Goal: Task Accomplishment & Management: Manage account settings

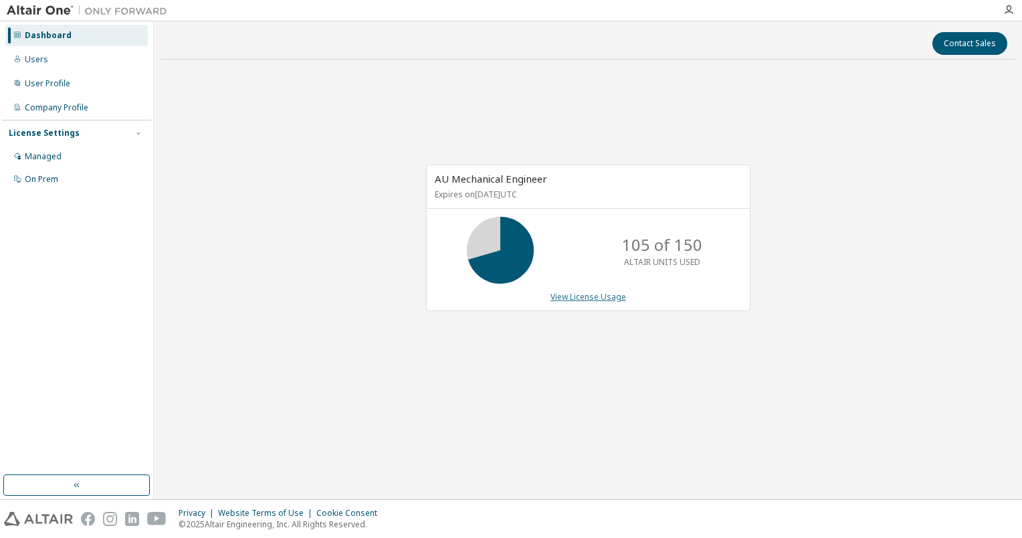
click at [567, 296] on link "View License Usage" at bounding box center [589, 296] width 76 height 11
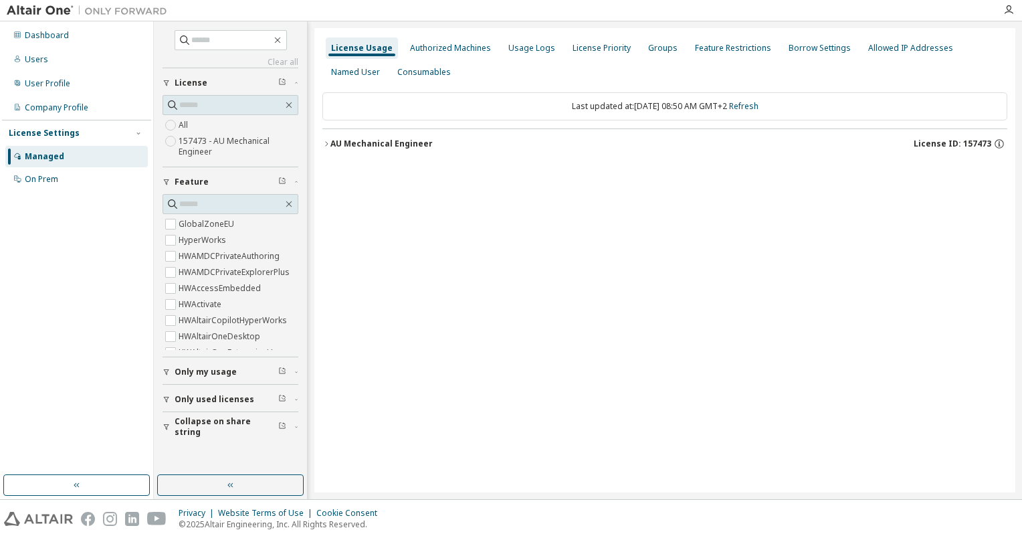
click at [328, 145] on icon "button" at bounding box center [327, 144] width 8 height 8
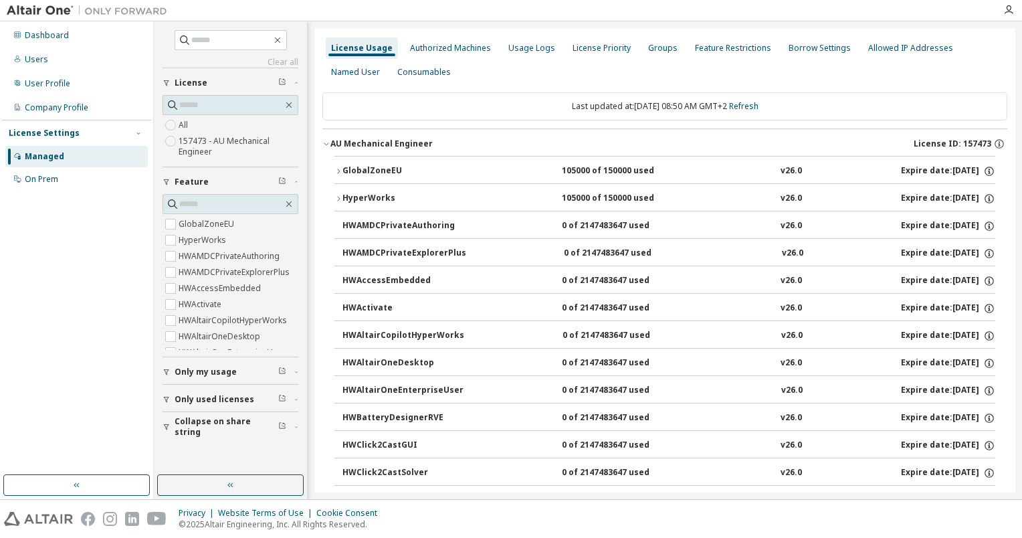
click at [339, 170] on icon "button" at bounding box center [339, 171] width 8 height 8
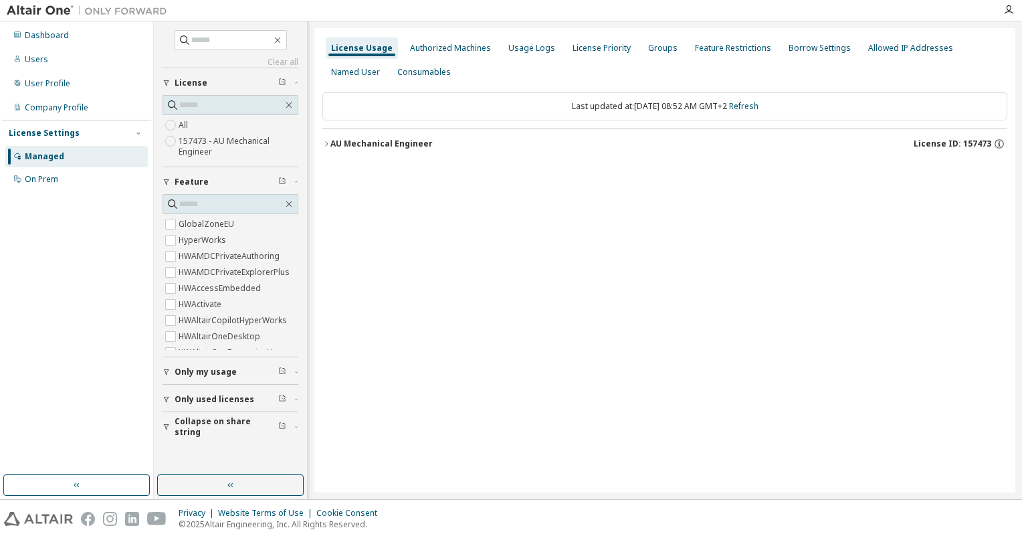
click at [327, 143] on icon "button" at bounding box center [326, 143] width 3 height 5
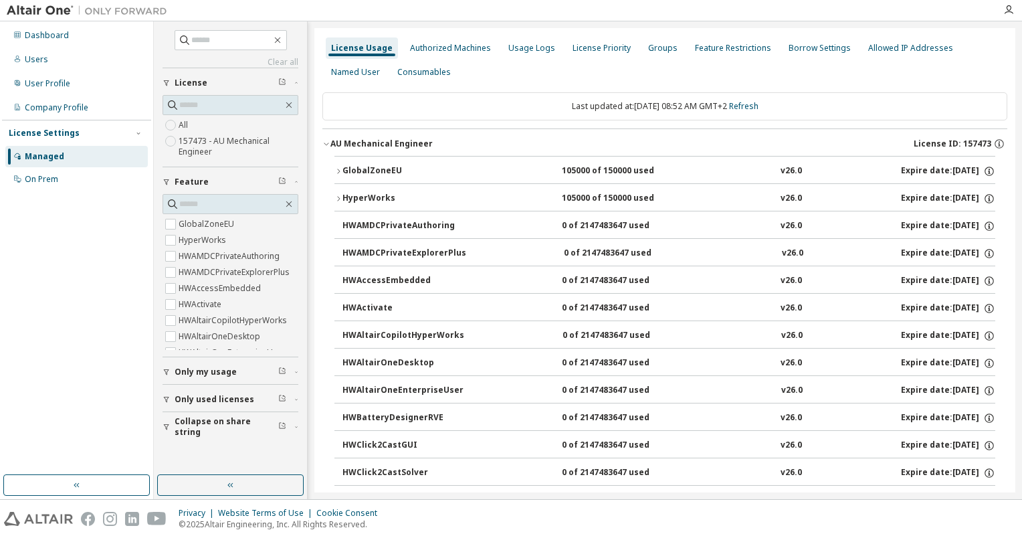
click at [335, 169] on icon "button" at bounding box center [339, 171] width 8 height 8
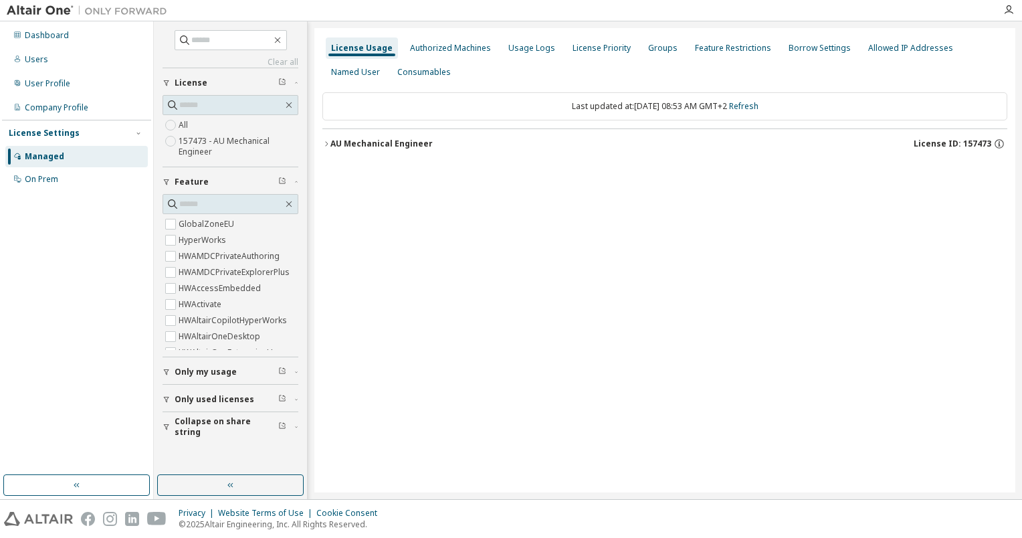
click at [328, 143] on icon "button" at bounding box center [327, 144] width 8 height 8
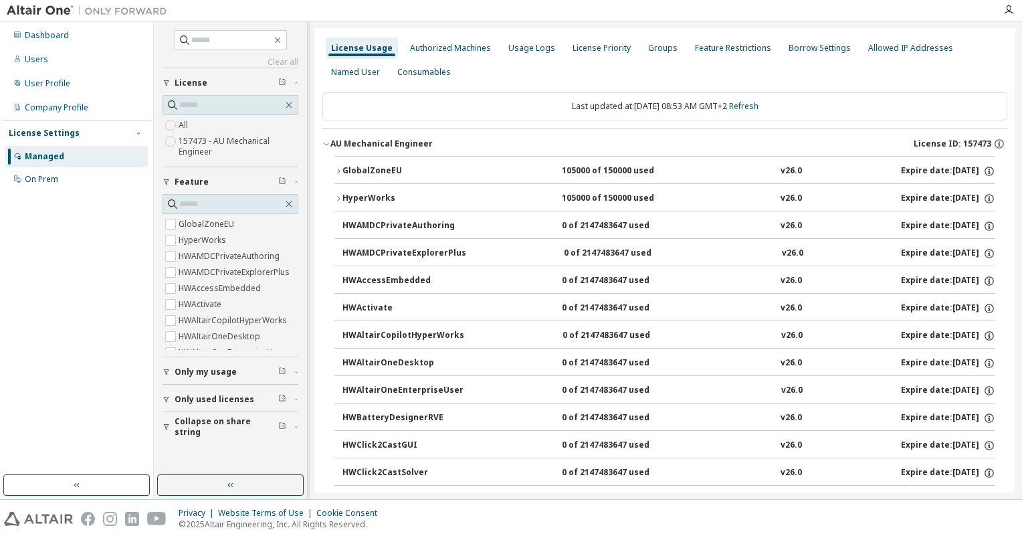
click at [335, 164] on button "GlobalZoneEU 105000 of 150000 used v26.0 Expire date: 2026-09-01" at bounding box center [665, 171] width 661 height 29
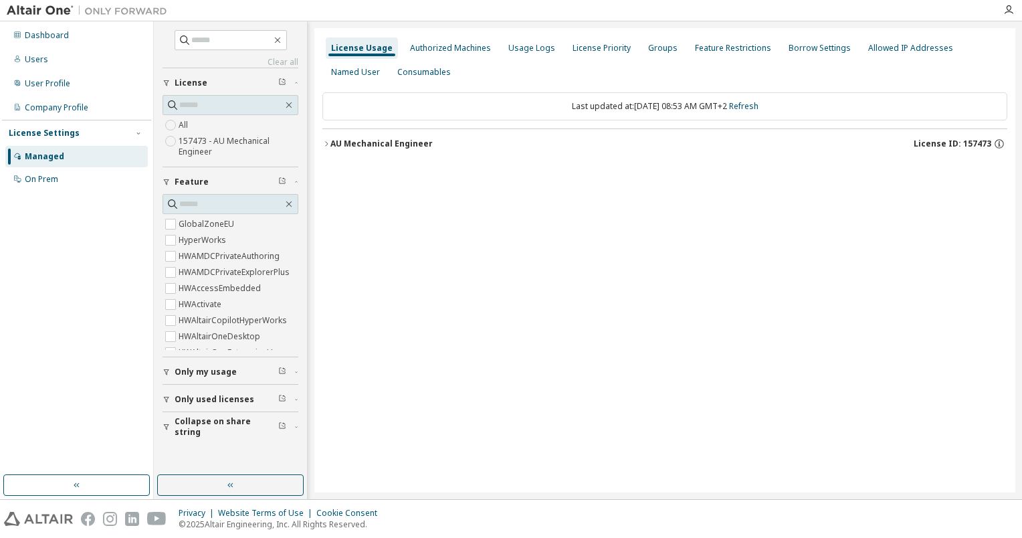
click at [327, 143] on icon "button" at bounding box center [327, 144] width 8 height 8
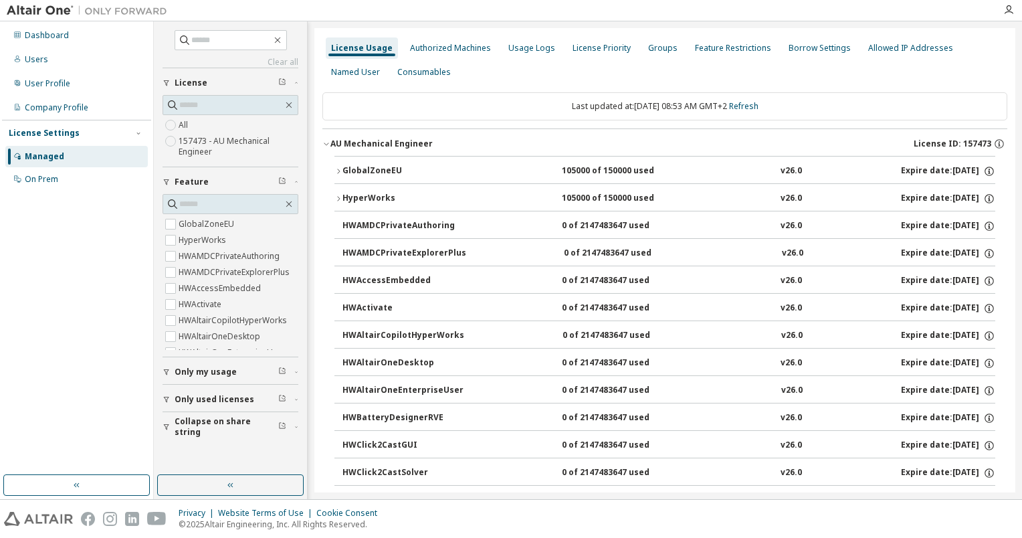
click at [343, 169] on div "GlobalZoneEU" at bounding box center [403, 171] width 120 height 12
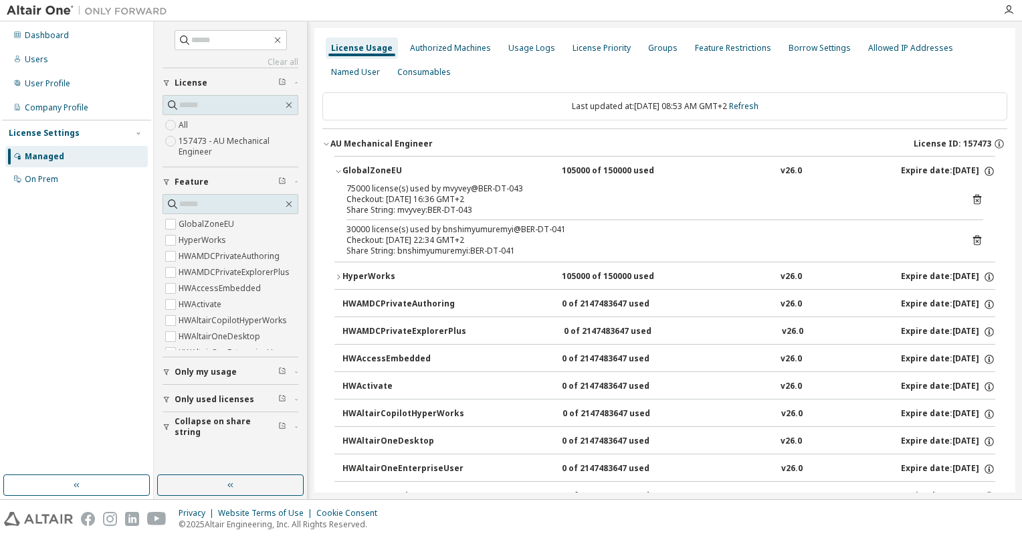
click at [338, 277] on icon "button" at bounding box center [339, 277] width 8 height 8
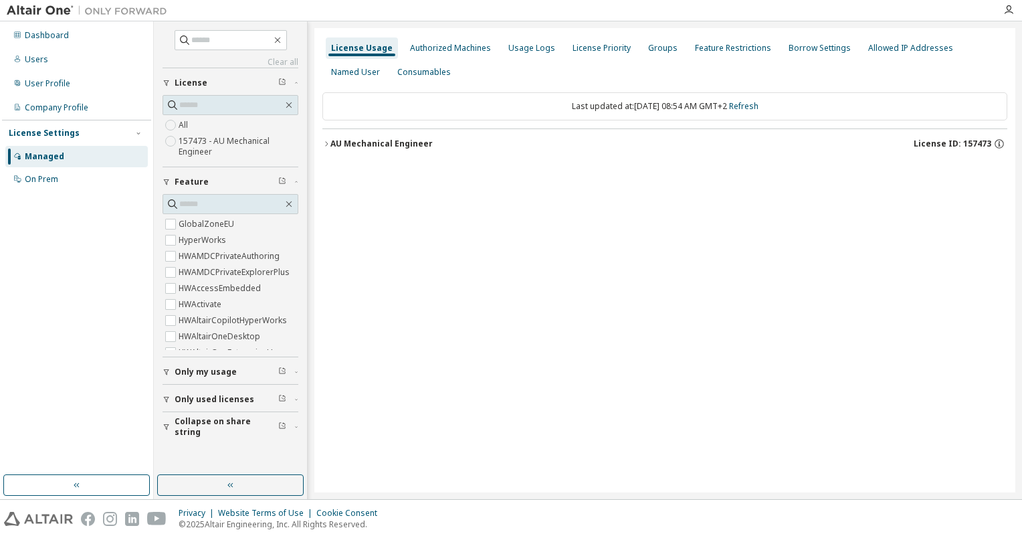
click at [329, 145] on icon "button" at bounding box center [327, 144] width 8 height 8
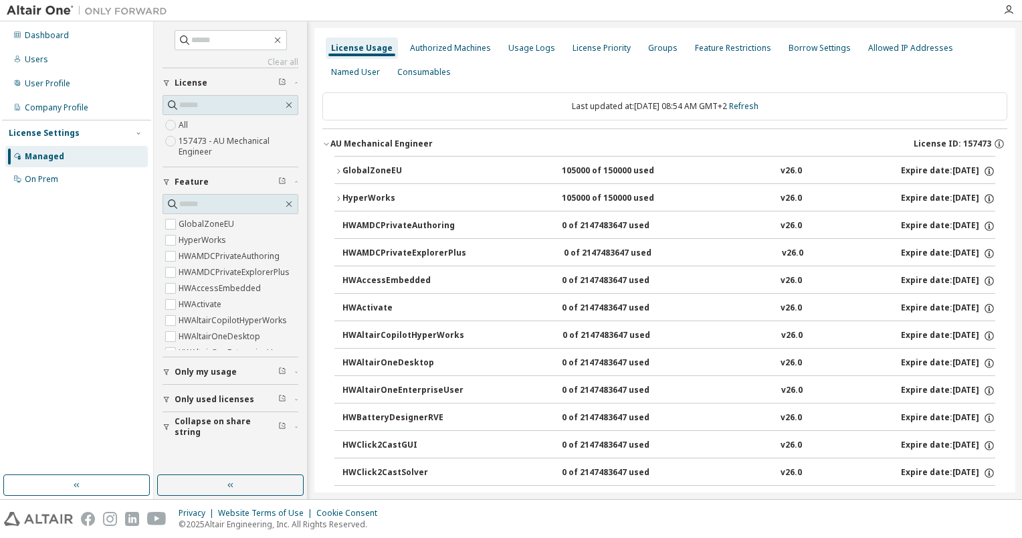
click at [339, 169] on icon "button" at bounding box center [339, 171] width 8 height 8
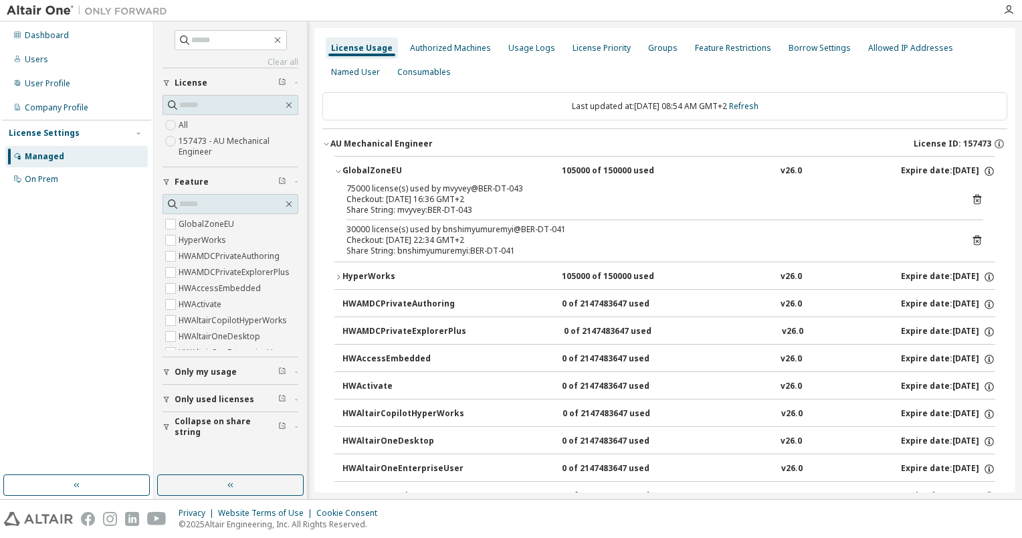
click at [975, 240] on icon at bounding box center [978, 240] width 12 height 12
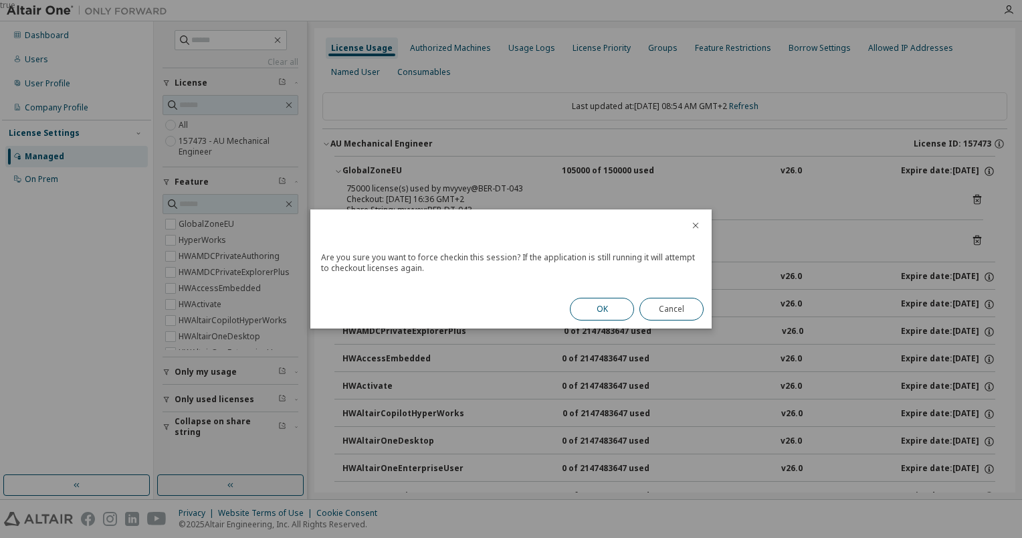
click at [608, 307] on button "OK" at bounding box center [602, 309] width 64 height 23
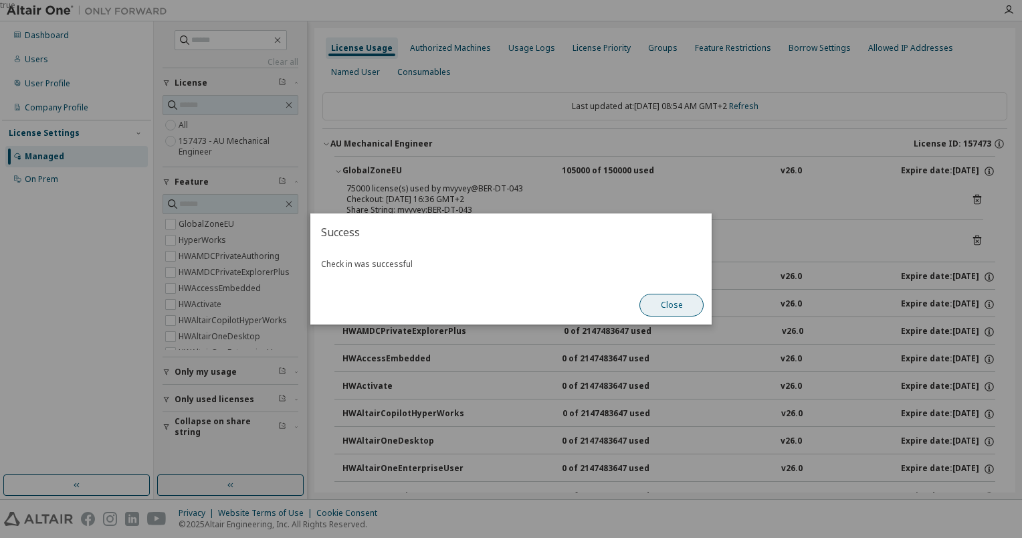
click at [684, 306] on button "Close" at bounding box center [672, 305] width 64 height 23
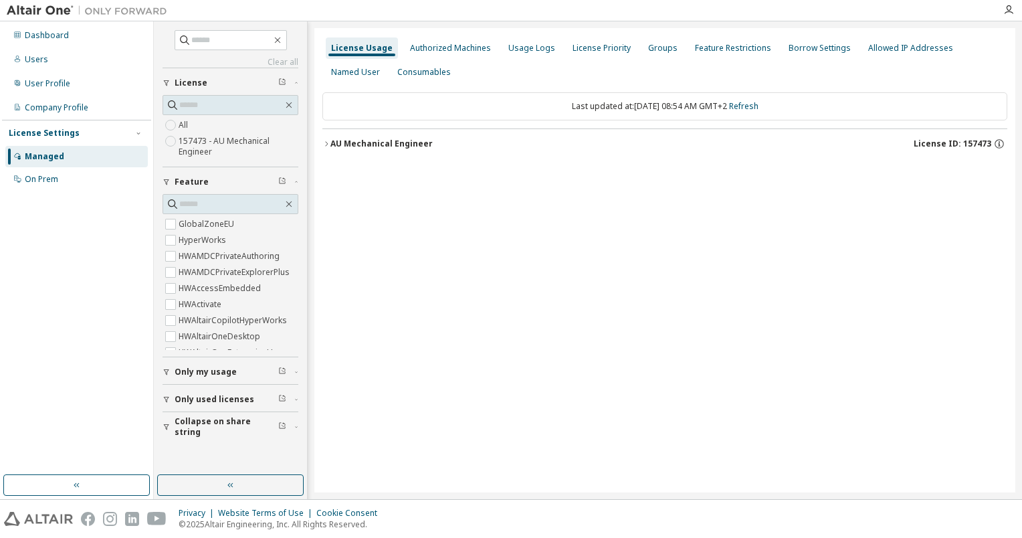
click at [329, 145] on icon "button" at bounding box center [327, 144] width 8 height 8
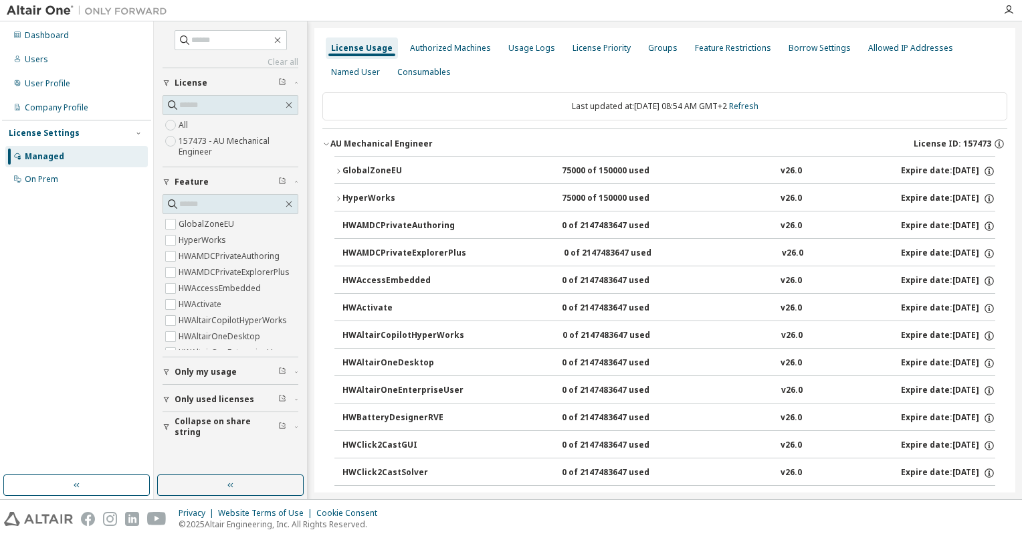
click at [340, 169] on icon "button" at bounding box center [339, 171] width 8 height 8
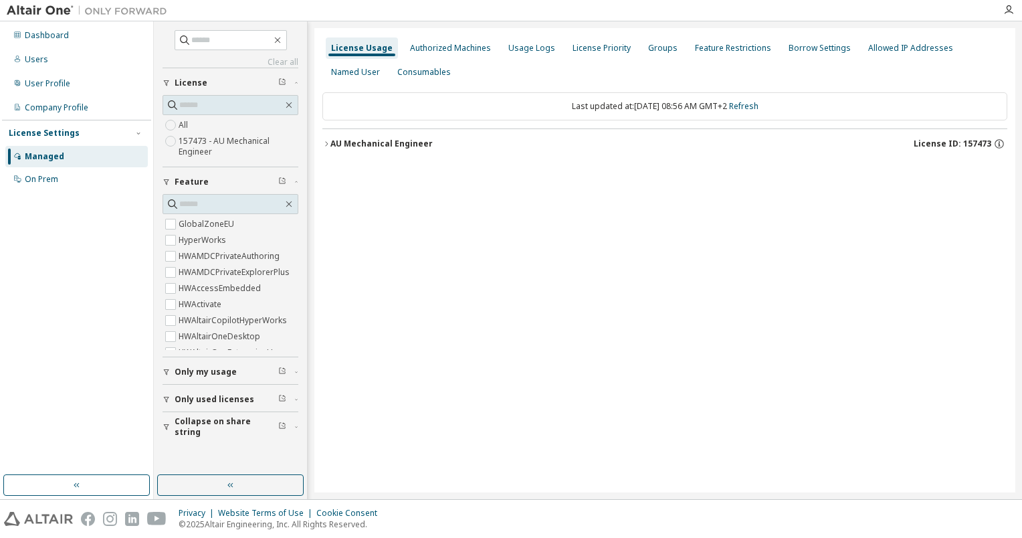
click at [326, 143] on icon "button" at bounding box center [327, 144] width 8 height 8
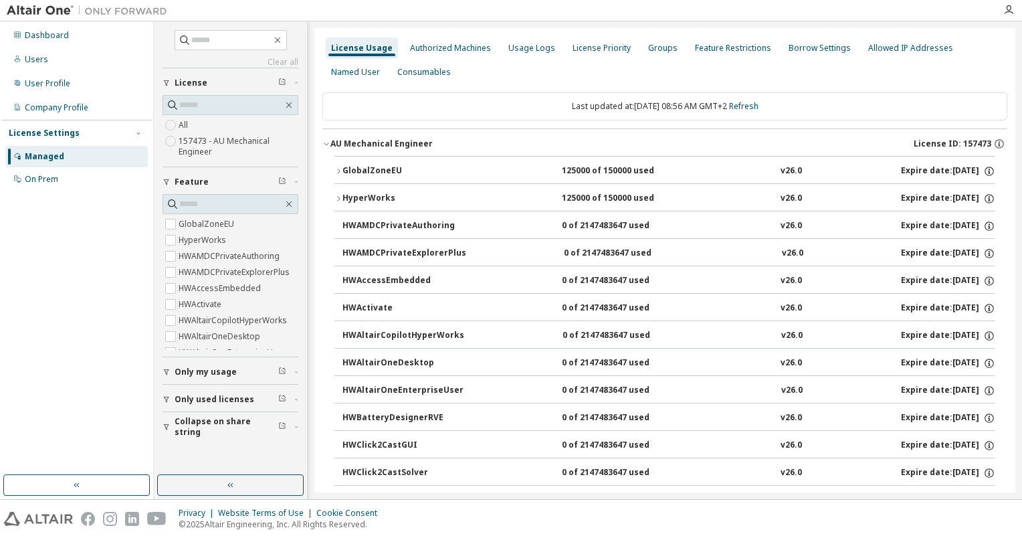
click at [340, 169] on icon "button" at bounding box center [339, 171] width 8 height 8
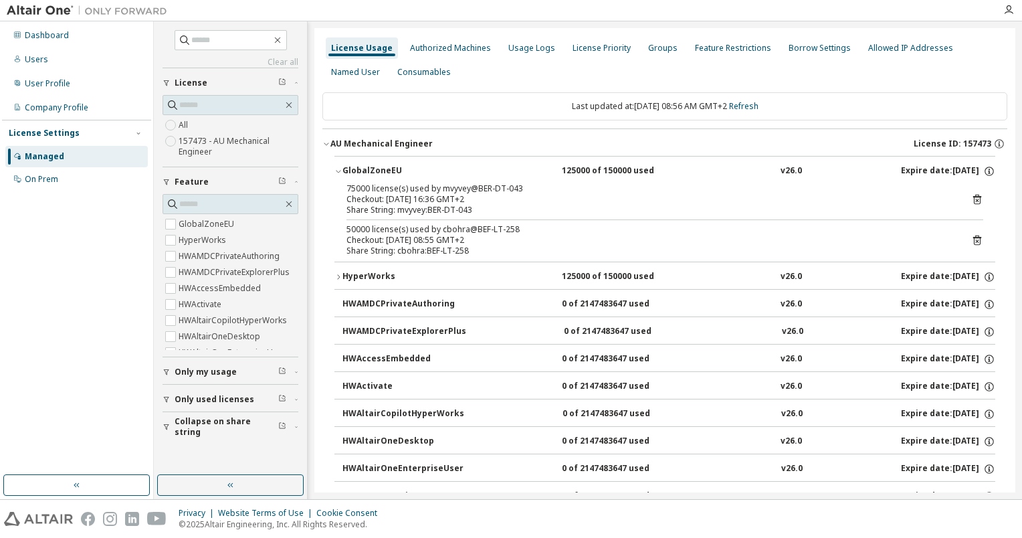
click at [337, 278] on icon "button" at bounding box center [339, 277] width 8 height 8
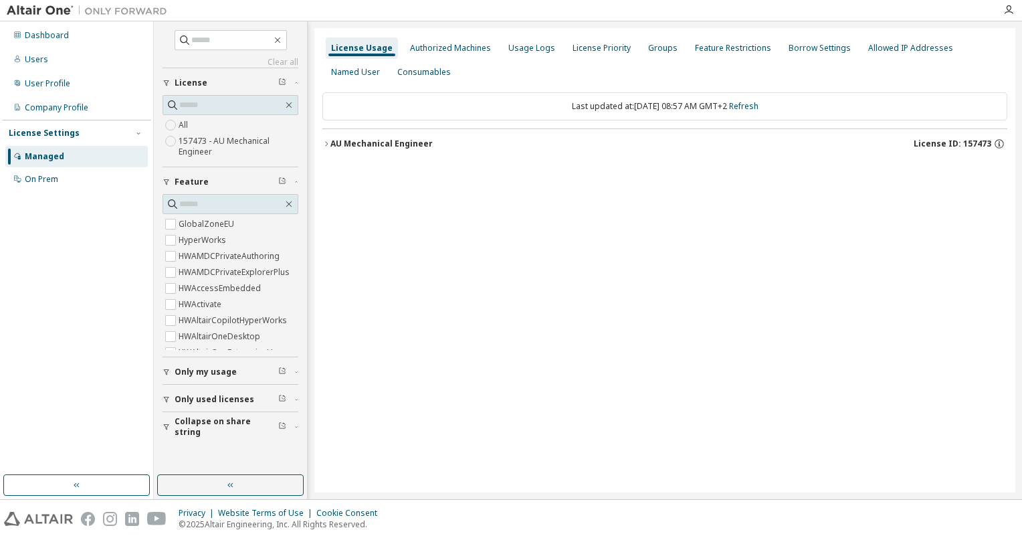
click at [329, 143] on icon "button" at bounding box center [327, 144] width 8 height 8
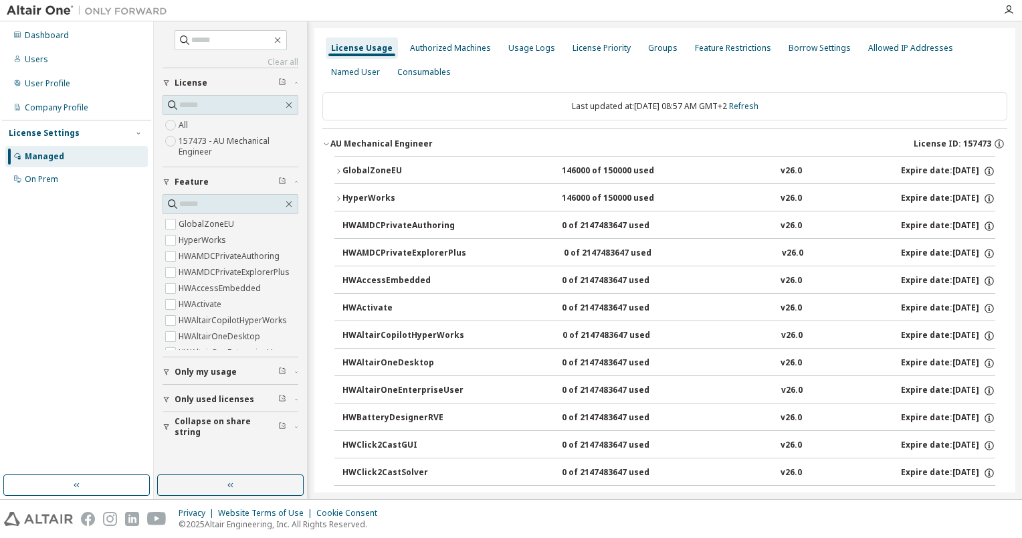
click at [341, 171] on icon "button" at bounding box center [339, 171] width 8 height 8
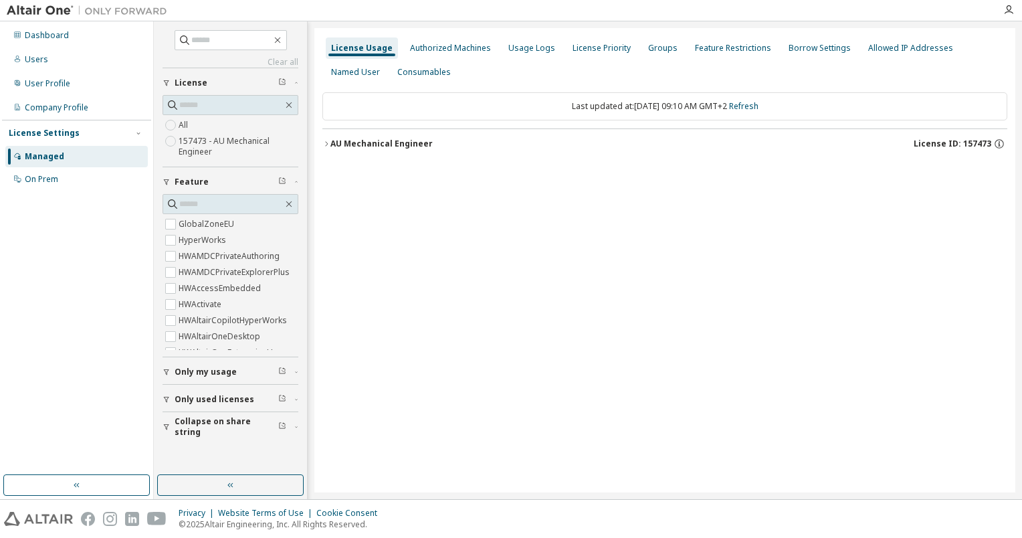
click at [327, 144] on icon "button" at bounding box center [326, 143] width 3 height 5
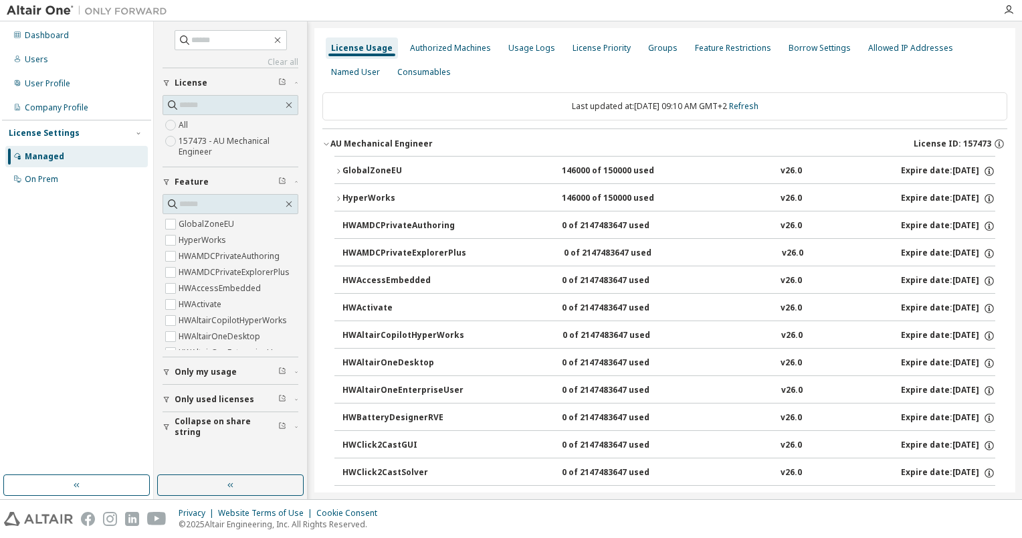
click at [338, 168] on icon "button" at bounding box center [339, 171] width 8 height 8
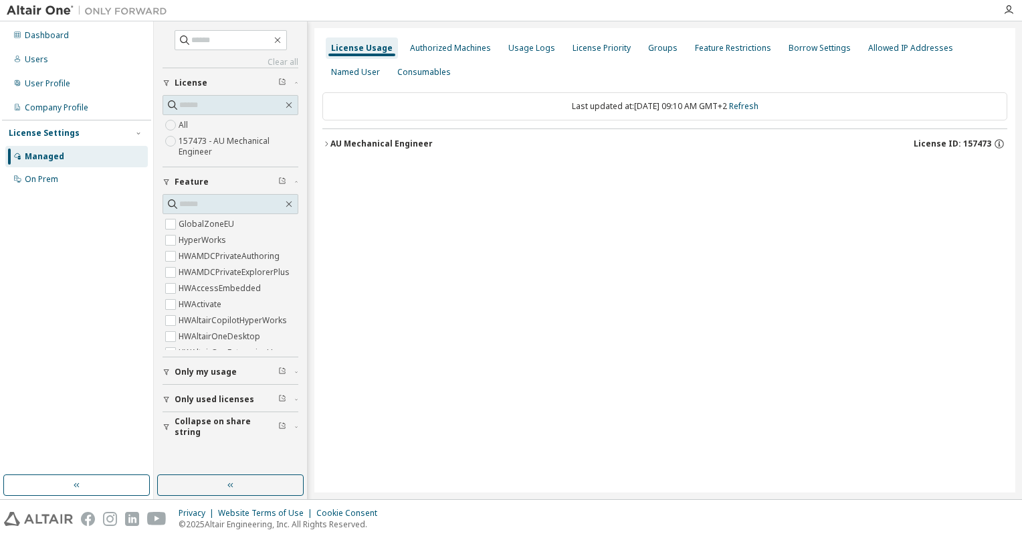
click at [327, 147] on icon "button" at bounding box center [327, 144] width 8 height 8
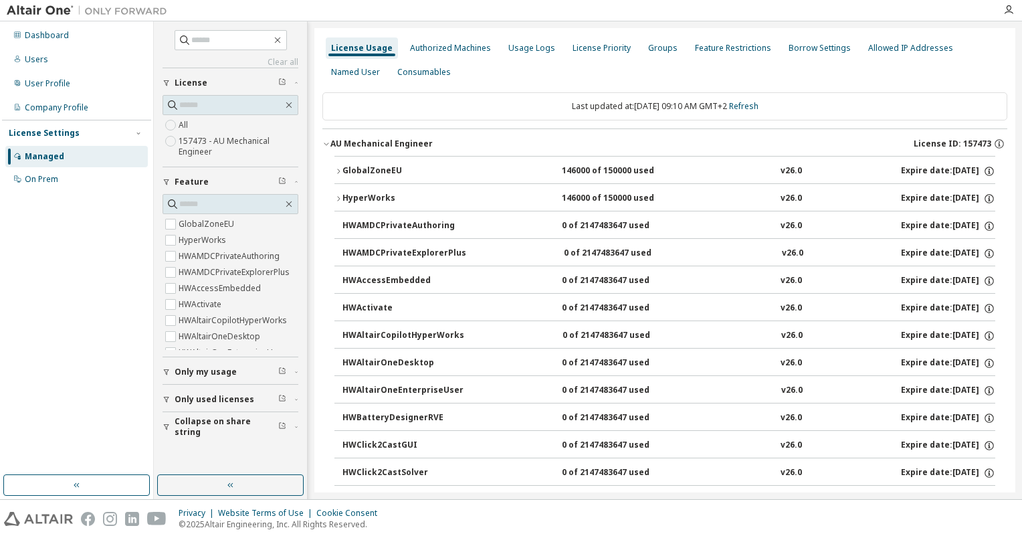
click at [337, 169] on icon "button" at bounding box center [339, 171] width 8 height 8
